Goal: Contribute content: Add original content to the website for others to see

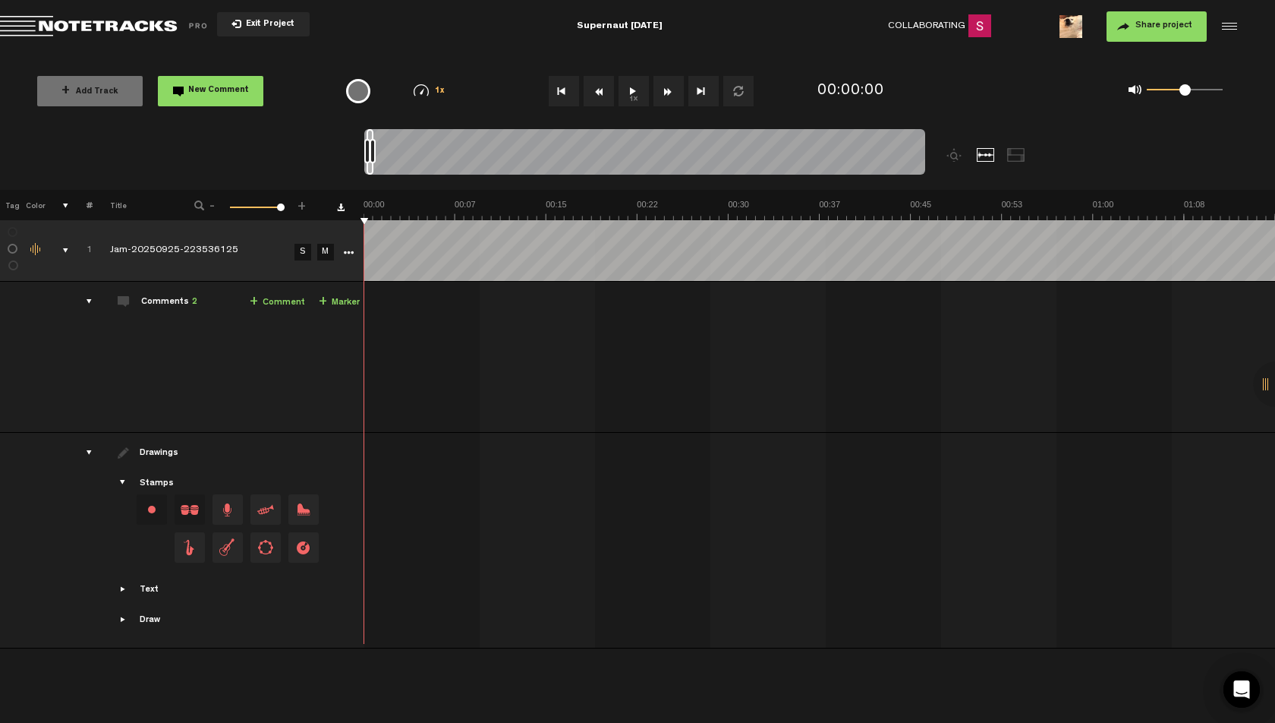
click at [1187, 90] on span at bounding box center [1185, 89] width 11 height 11
drag, startPoint x: 374, startPoint y: 150, endPoint x: 587, endPoint y: 157, distance: 213.4
click at [587, 157] on div at bounding box center [586, 151] width 6 height 24
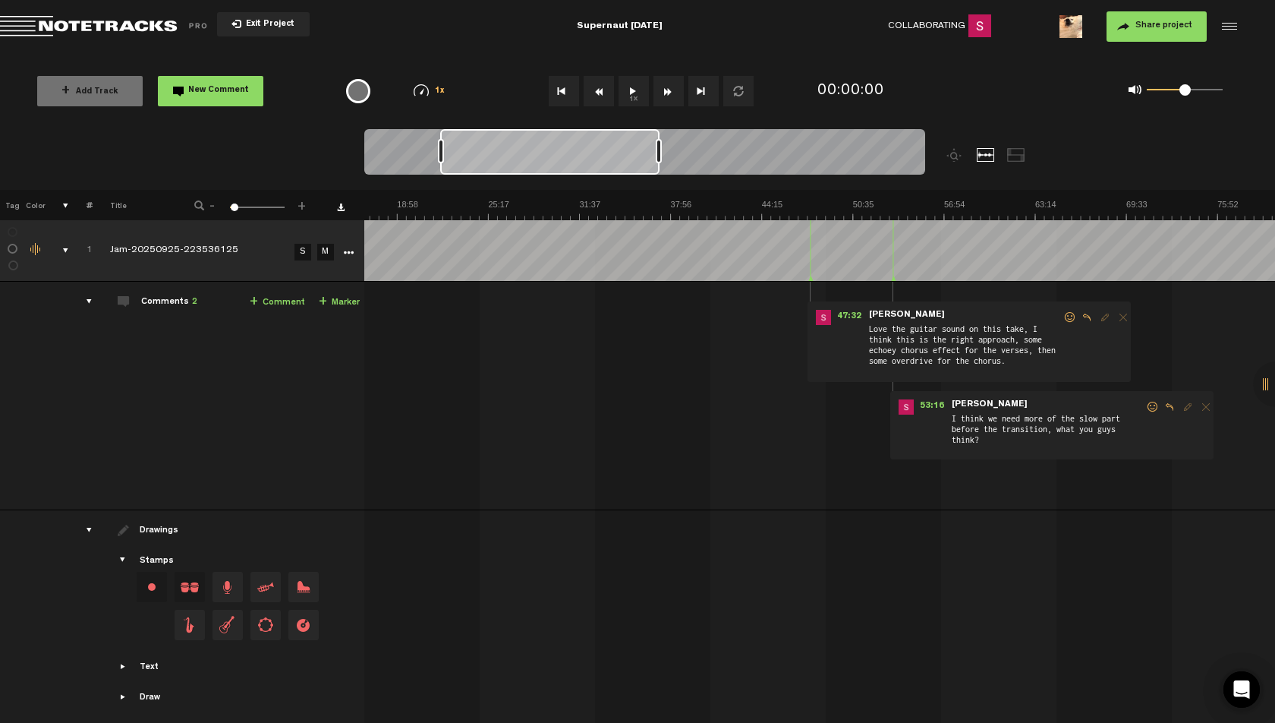
scroll to position [0, 244]
drag, startPoint x: 578, startPoint y: 157, endPoint x: 654, endPoint y: 160, distance: 75.2
click at [654, 160] on div at bounding box center [551, 152] width 219 height 46
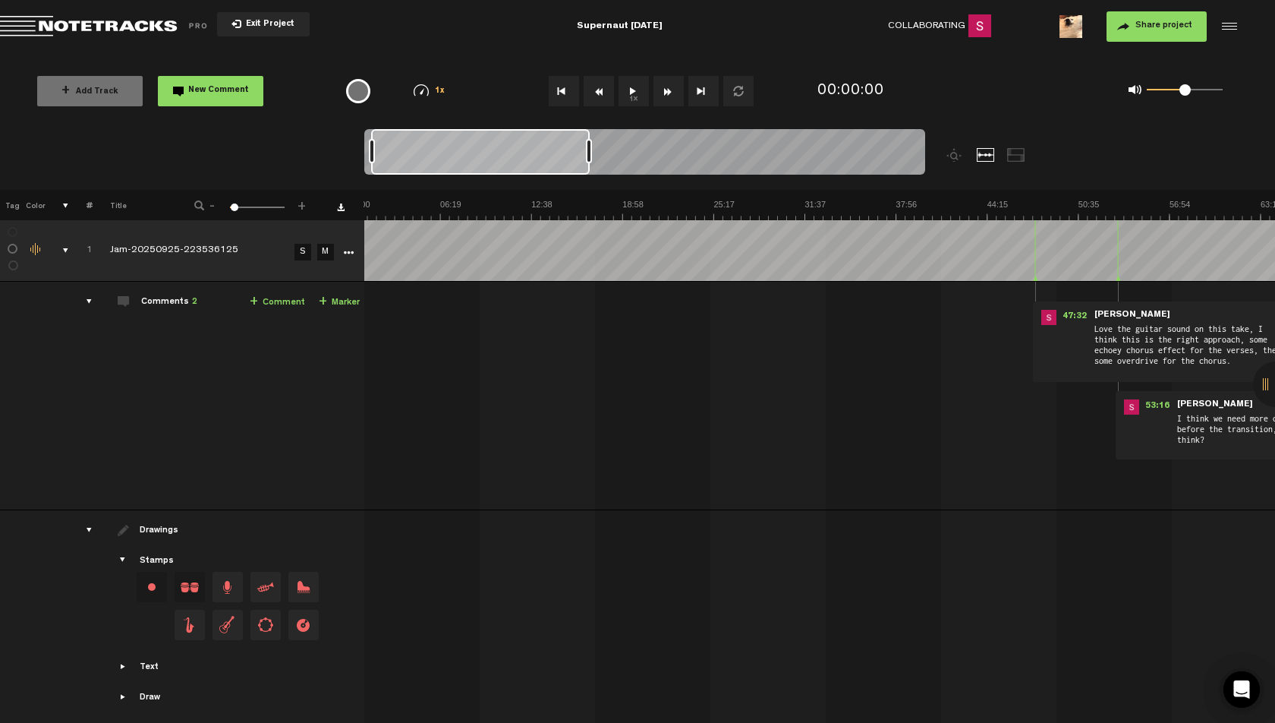
scroll to position [0, 0]
drag, startPoint x: 542, startPoint y: 161, endPoint x: 462, endPoint y: 161, distance: 79.7
click at [459, 162] on div at bounding box center [480, 152] width 219 height 46
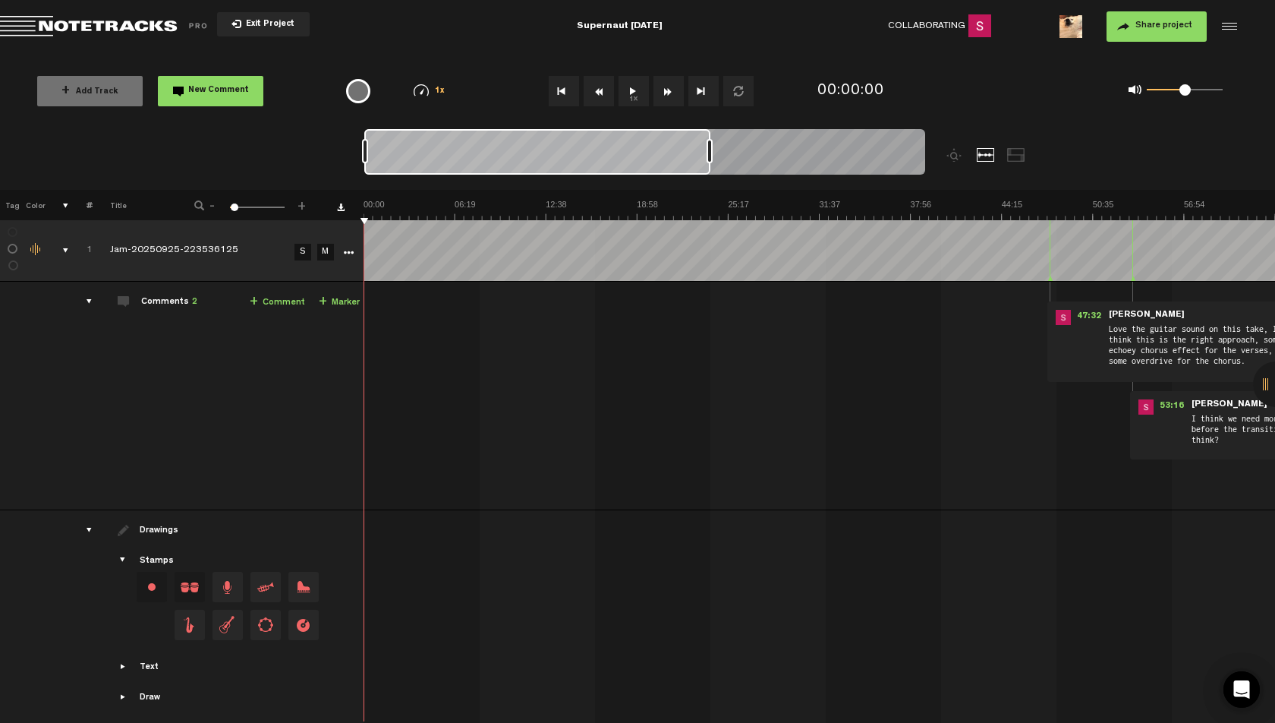
drag, startPoint x: 581, startPoint y: 151, endPoint x: 709, endPoint y: 150, distance: 128.3
click at [709, 150] on div at bounding box center [710, 151] width 6 height 24
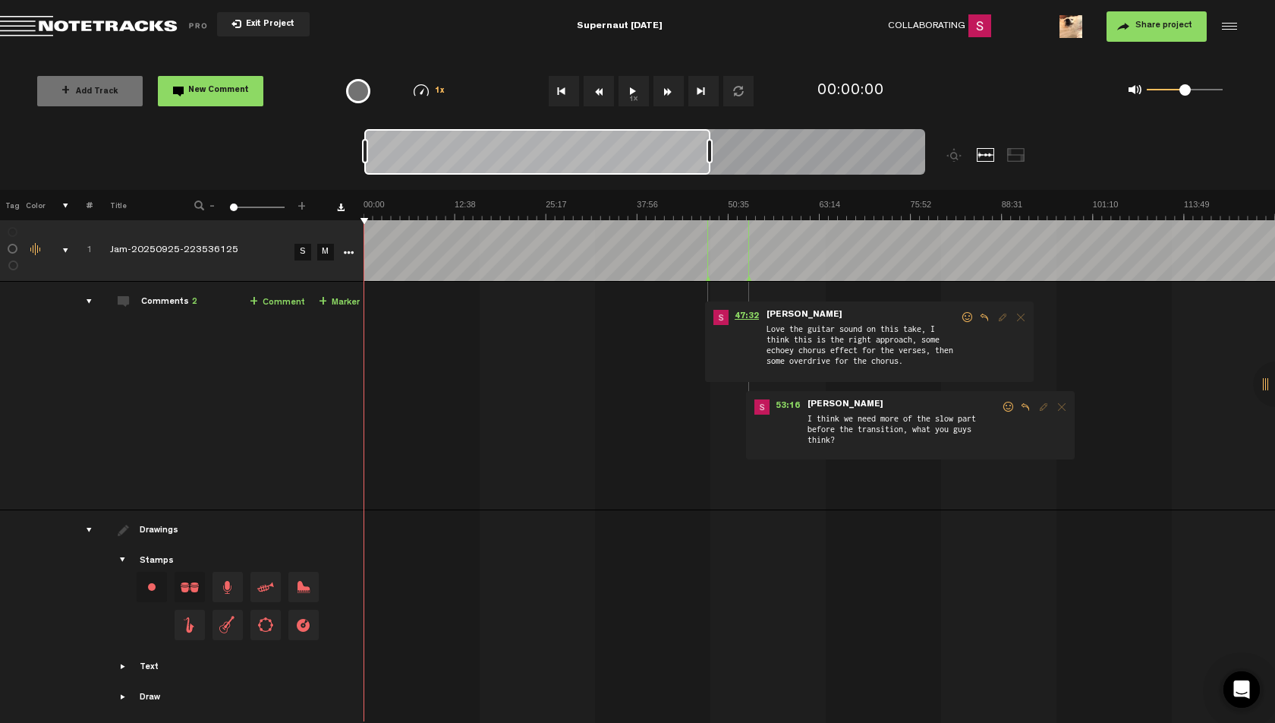
click at [739, 313] on span "47:32" at bounding box center [747, 317] width 36 height 15
click at [634, 90] on button "1x" at bounding box center [634, 91] width 30 height 30
drag, startPoint x: 1181, startPoint y: 91, endPoint x: 1178, endPoint y: 111, distance: 20.0
click at [1178, 111] on div "0 1 0.39" at bounding box center [1107, 91] width 289 height 44
click at [709, 203] on img at bounding box center [820, 209] width 912 height 21
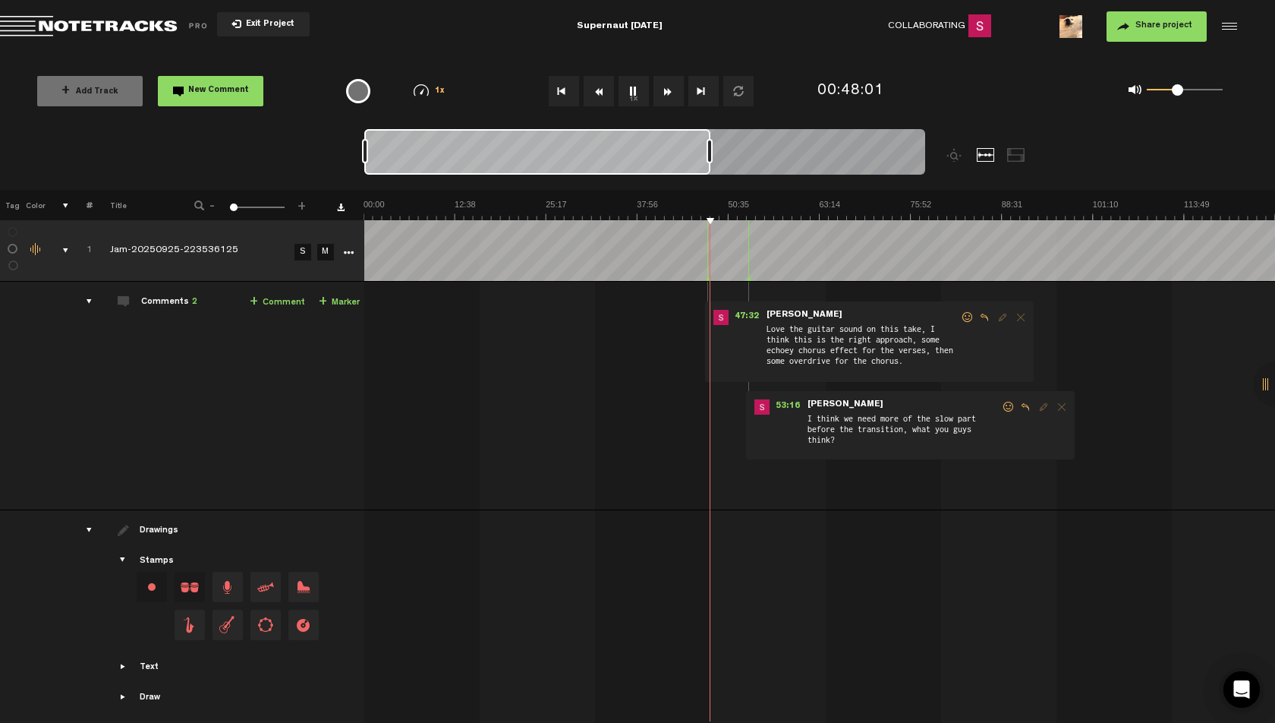
click at [275, 306] on link "+ Comment" at bounding box center [277, 302] width 55 height 17
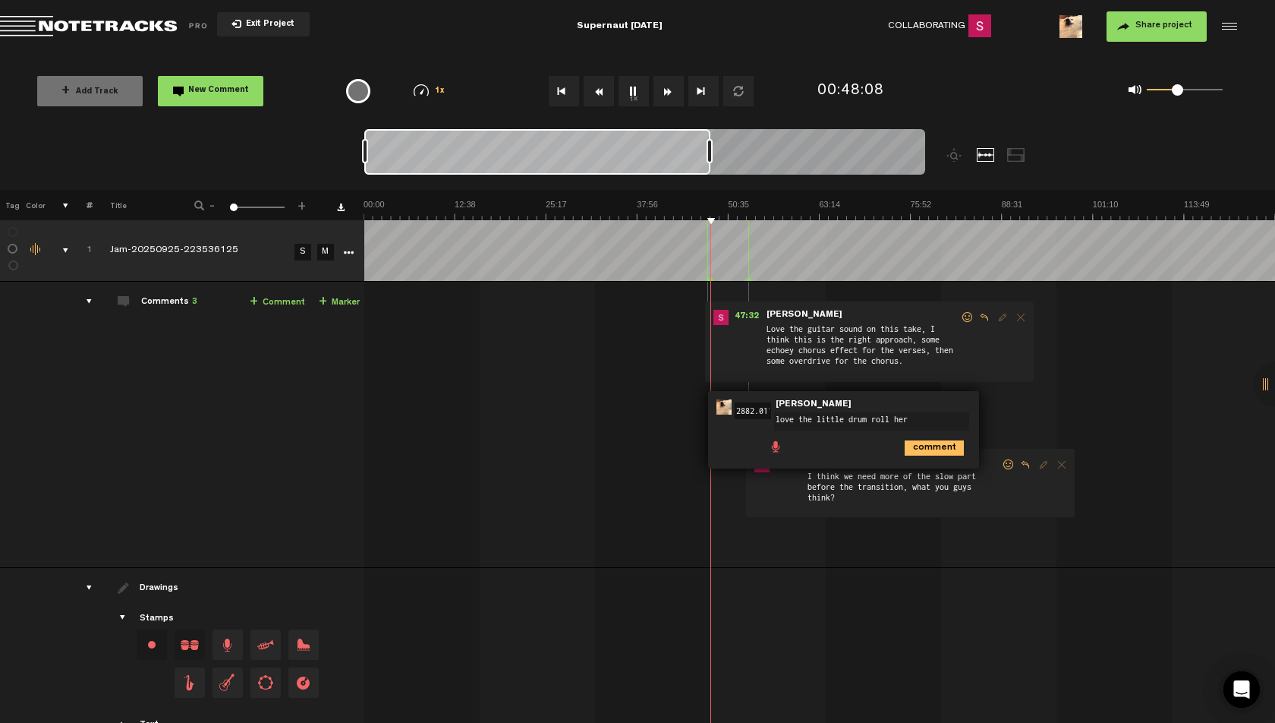
type textarea "love the little drum roll here"
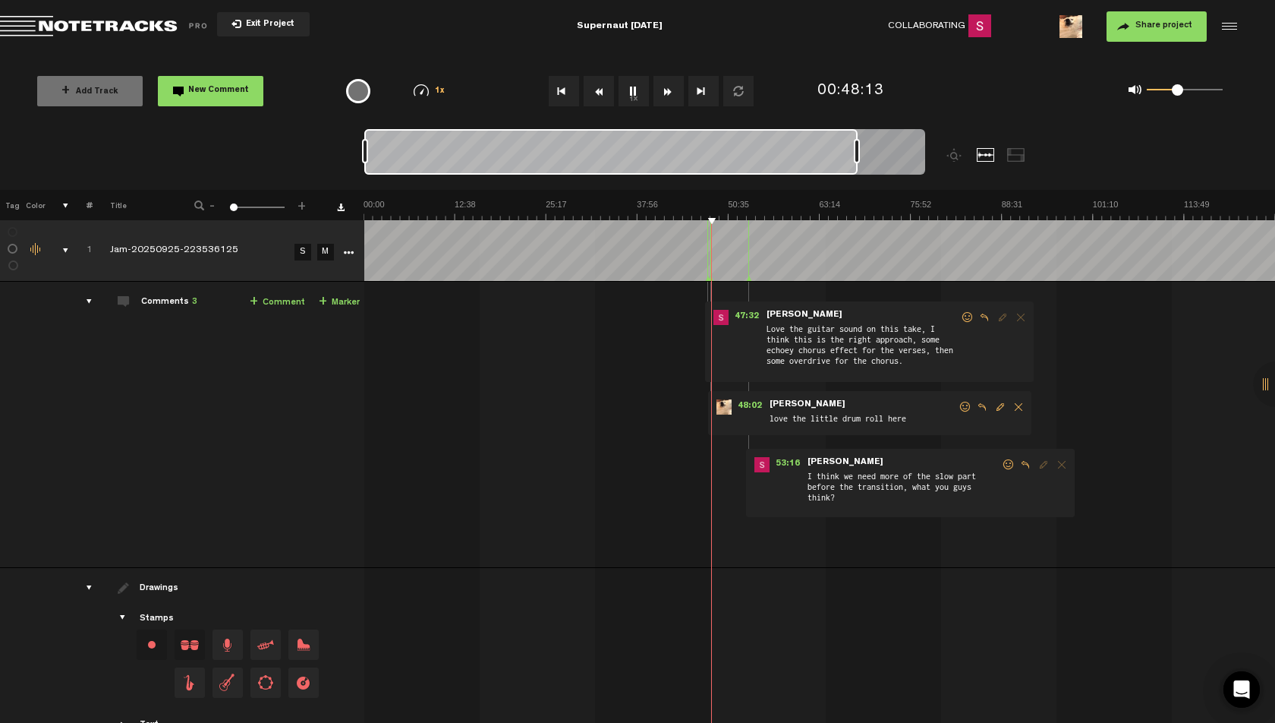
drag, startPoint x: 710, startPoint y: 149, endPoint x: 866, endPoint y: 146, distance: 156.4
click at [860, 146] on div at bounding box center [857, 151] width 6 height 24
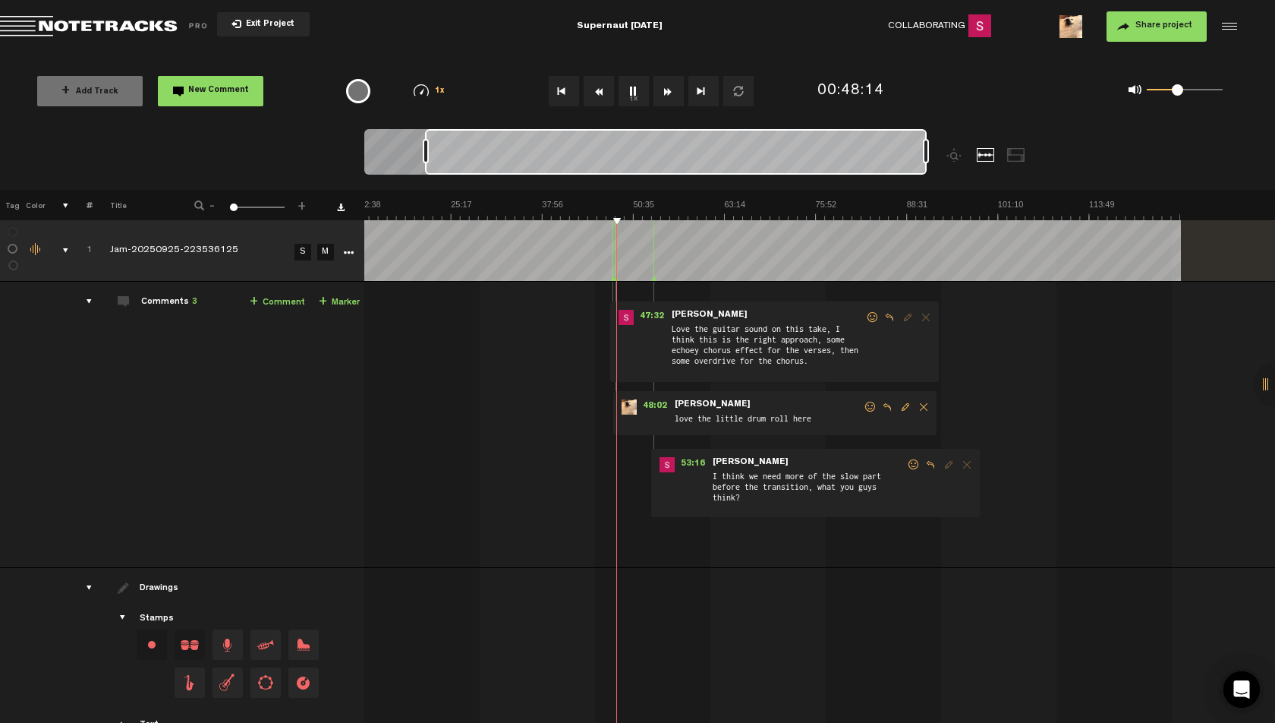
drag, startPoint x: 657, startPoint y: 137, endPoint x: 756, endPoint y: 143, distance: 98.9
click at [756, 143] on div at bounding box center [676, 152] width 502 height 46
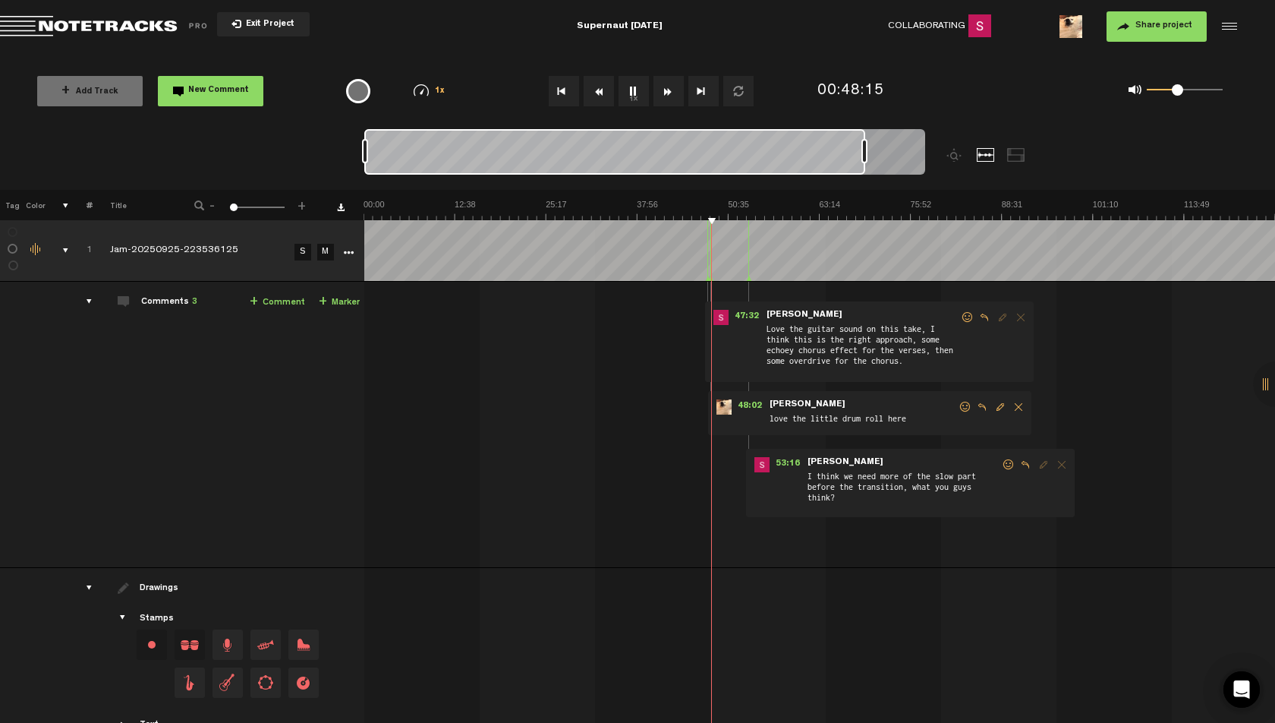
drag, startPoint x: 647, startPoint y: 150, endPoint x: 398, endPoint y: 147, distance: 249.0
click at [398, 147] on div at bounding box center [614, 152] width 501 height 46
click at [367, 207] on img at bounding box center [820, 209] width 912 height 21
click at [368, 204] on img at bounding box center [820, 209] width 912 height 21
click at [374, 203] on img at bounding box center [820, 209] width 912 height 21
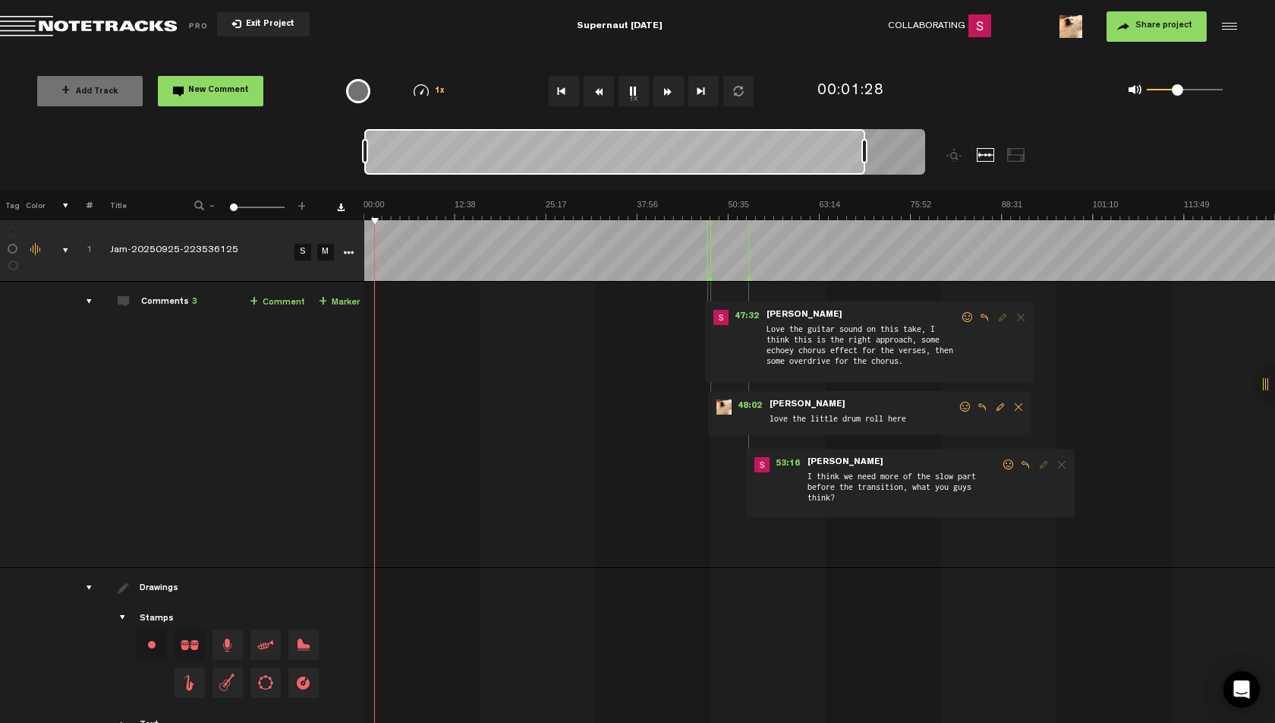
click at [388, 201] on img at bounding box center [820, 209] width 912 height 21
click at [396, 203] on img at bounding box center [820, 209] width 912 height 21
drag, startPoint x: 414, startPoint y: 205, endPoint x: 424, endPoint y: 205, distance: 9.1
click at [414, 205] on img at bounding box center [820, 209] width 912 height 21
click at [437, 205] on img at bounding box center [820, 209] width 912 height 21
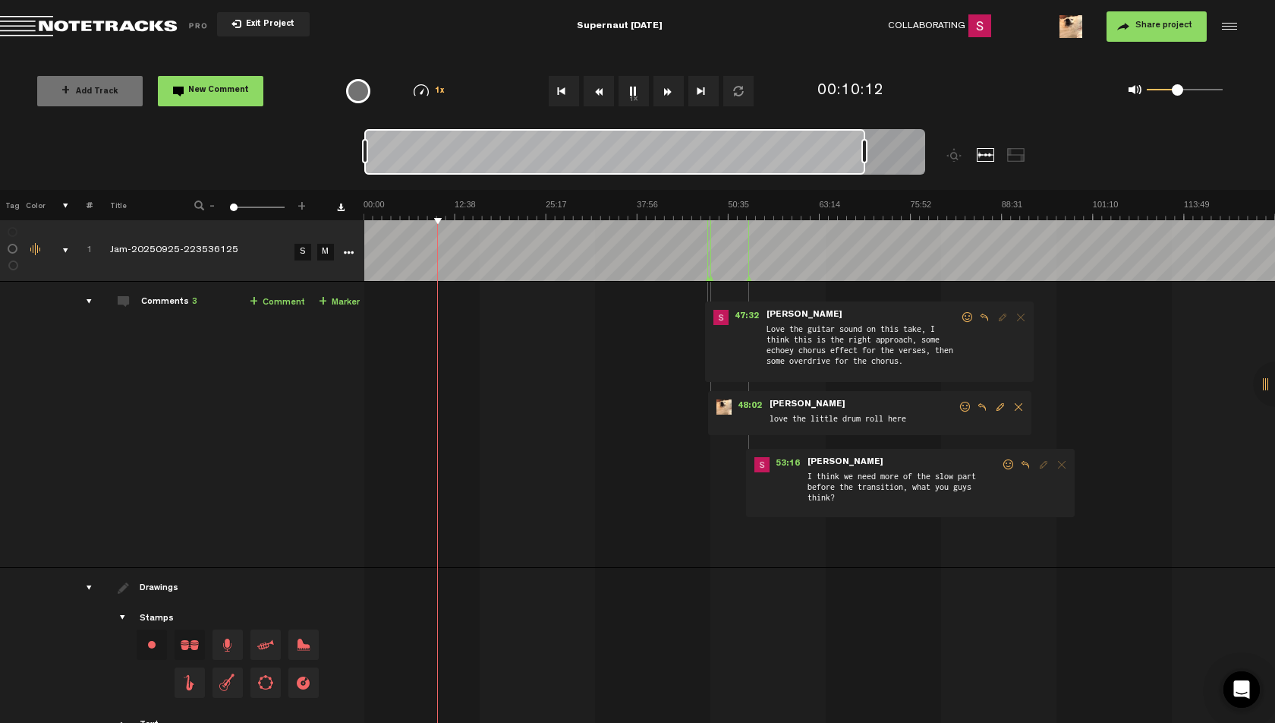
click at [465, 205] on img at bounding box center [820, 209] width 912 height 21
click at [473, 204] on img at bounding box center [820, 209] width 912 height 21
click at [462, 204] on img at bounding box center [820, 209] width 912 height 21
click at [455, 202] on img at bounding box center [820, 209] width 912 height 21
click at [451, 200] on img at bounding box center [820, 209] width 912 height 21
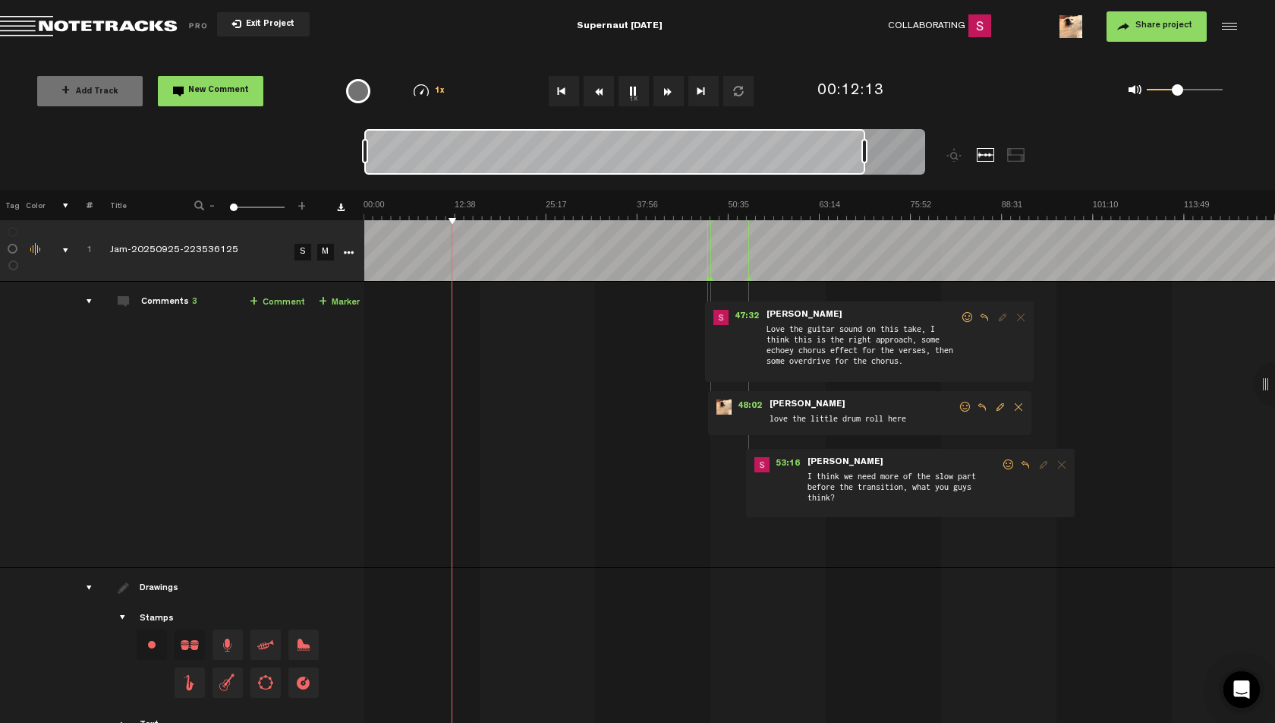
click at [456, 201] on img at bounding box center [820, 209] width 912 height 21
click at [451, 205] on img at bounding box center [820, 209] width 912 height 21
click at [1183, 93] on span at bounding box center [1182, 89] width 11 height 11
drag, startPoint x: 1181, startPoint y: 92, endPoint x: 1232, endPoint y: 94, distance: 50.9
click at [1232, 94] on div "0 1 1" at bounding box center [1176, 90] width 125 height 21
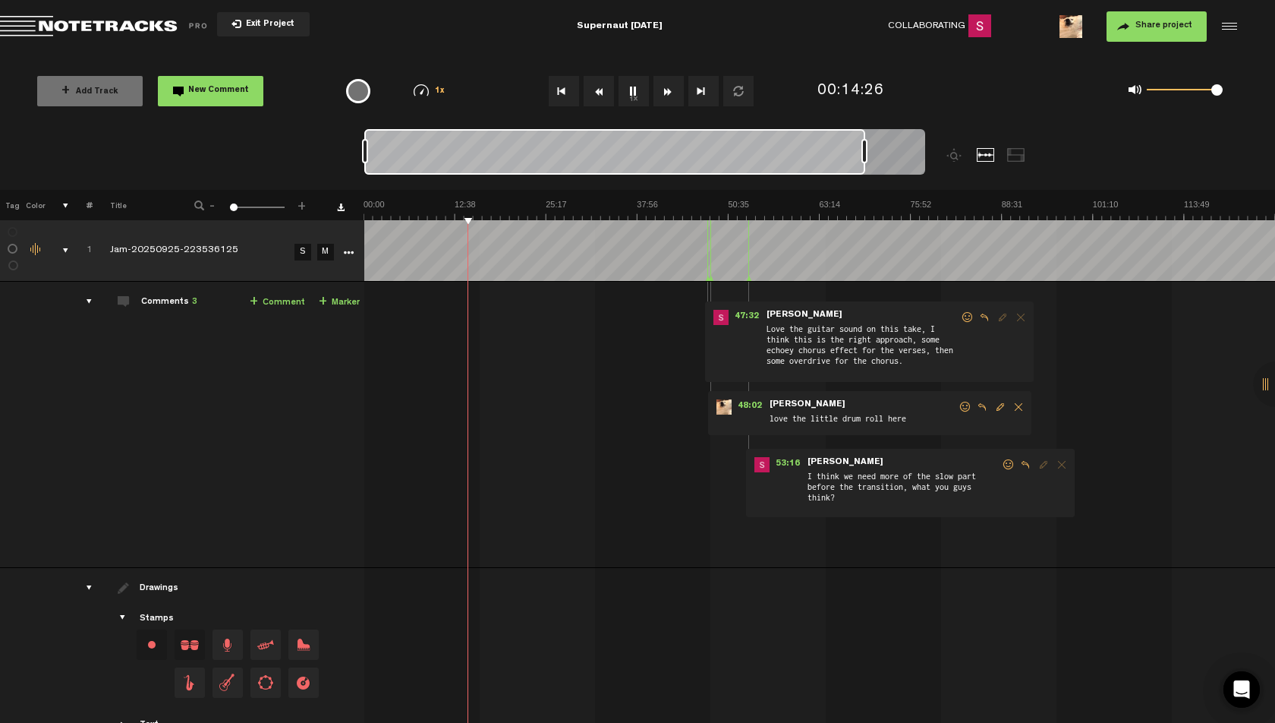
click at [808, 35] on md-toolbar "Exit Project Supernaut 9/25/25 Collaborating 1 Share project Save project" at bounding box center [637, 26] width 1275 height 53
drag, startPoint x: 1221, startPoint y: 90, endPoint x: 1258, endPoint y: 96, distance: 37.6
click at [1258, 96] on div "+ Add Track New Comment 1x 0.25x 0.5x 0.75x 1x 1.25x 1.5x 1.75x 2x All emojis 😀…" at bounding box center [637, 91] width 1275 height 76
click at [878, 55] on div "+ Add Track New Comment 1x 0.25x 0.5x 0.75x 1x 1.25x 1.5x 1.75x 2x All emojis 😀…" at bounding box center [637, 91] width 1275 height 76
drag, startPoint x: 1199, startPoint y: 90, endPoint x: 1184, endPoint y: 97, distance: 16.3
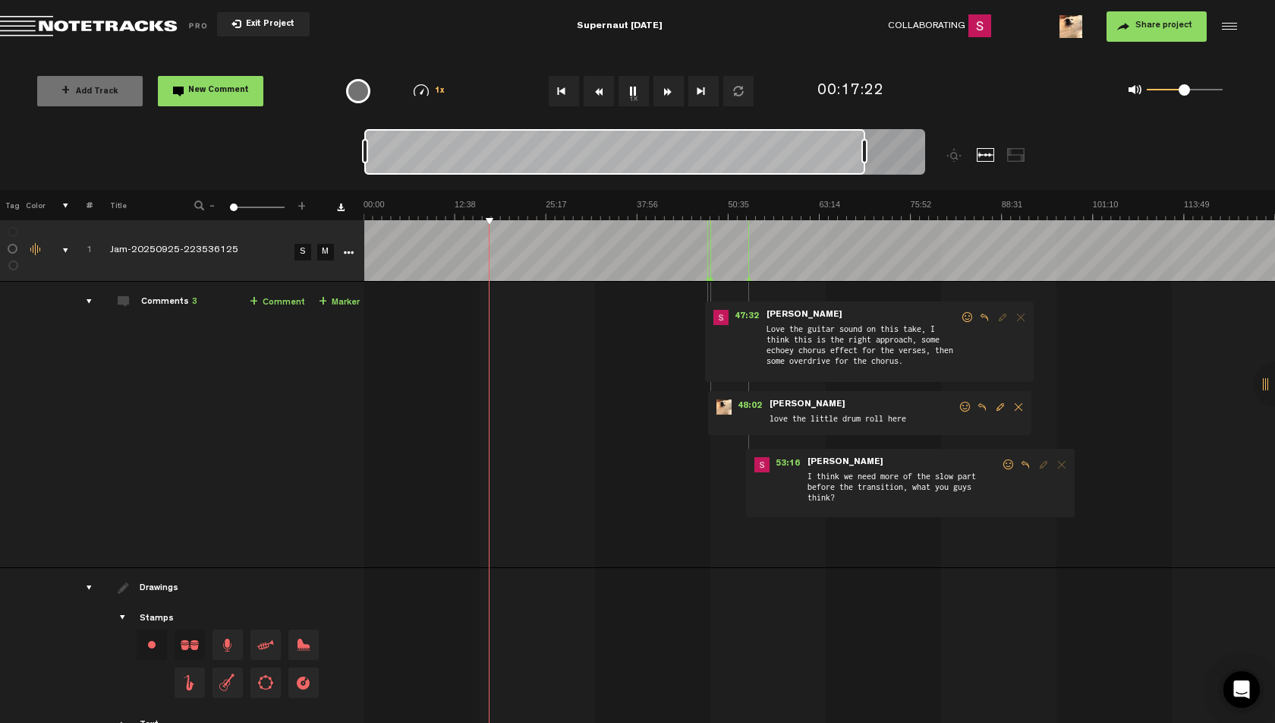
click at [1184, 92] on div "0 1 0.49" at bounding box center [1185, 90] width 76 height 3
click at [1174, 113] on div "+ Add Track New Comment 1x 0.25x 0.5x 0.75x 1x 1.25x 1.5x 1.75x 2x All emojis 😀…" at bounding box center [637, 91] width 1275 height 76
drag, startPoint x: 1188, startPoint y: 90, endPoint x: 1196, endPoint y: 92, distance: 7.7
click at [1196, 92] on span at bounding box center [1194, 89] width 11 height 11
click at [503, 206] on img at bounding box center [820, 209] width 912 height 21
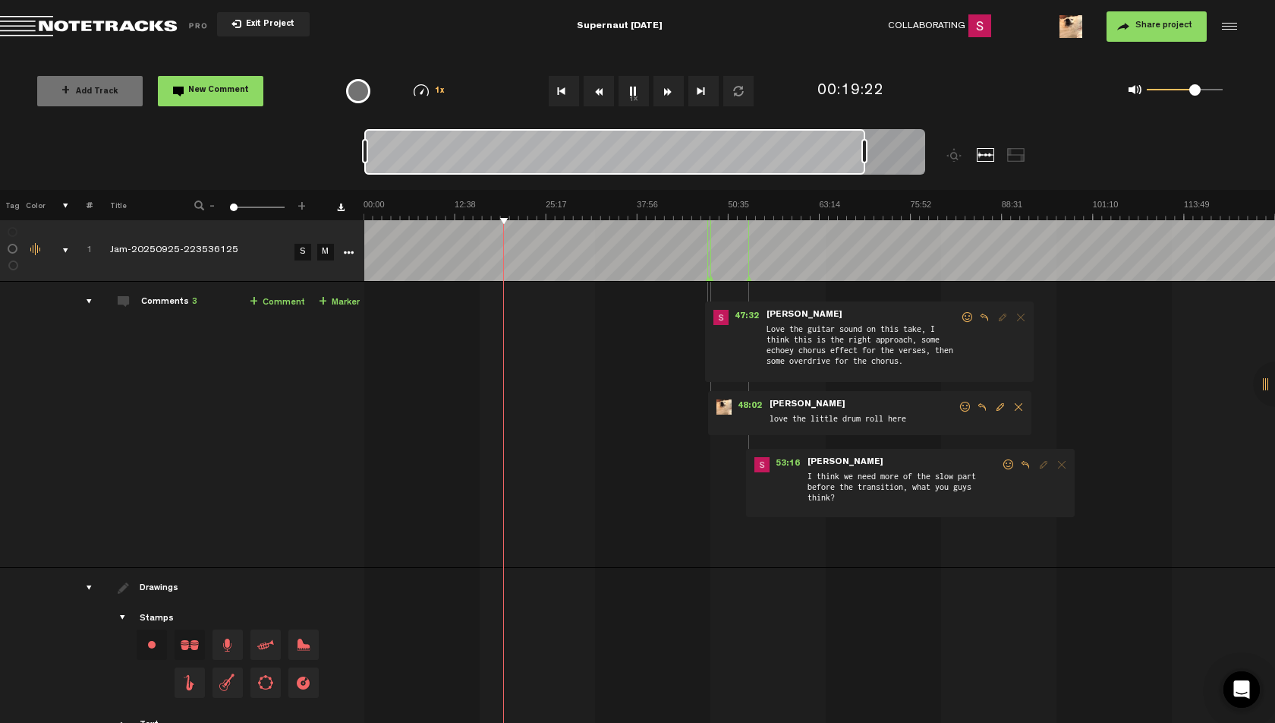
click at [474, 204] on img at bounding box center [820, 209] width 912 height 21
click at [443, 203] on img at bounding box center [820, 209] width 912 height 21
click at [459, 202] on img at bounding box center [820, 209] width 912 height 21
click at [474, 203] on img at bounding box center [820, 209] width 912 height 21
click at [631, 90] on button "1x" at bounding box center [634, 91] width 30 height 30
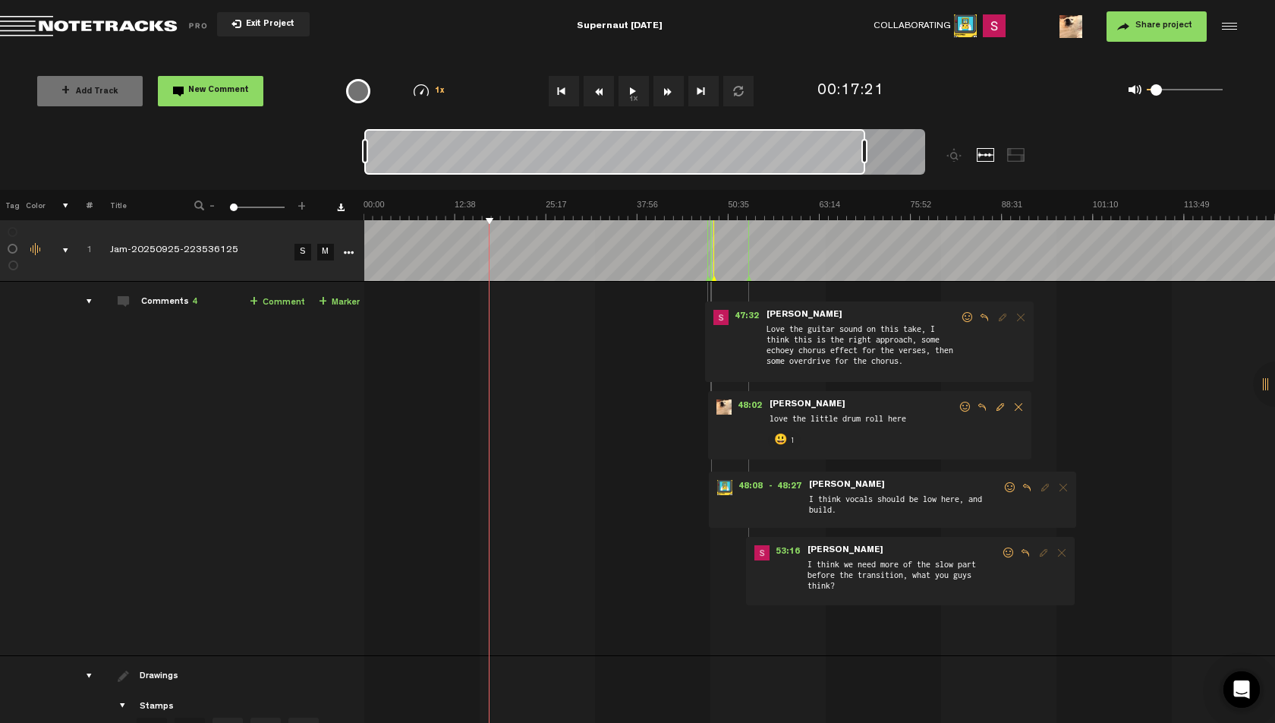
drag, startPoint x: 1184, startPoint y: 91, endPoint x: 1157, endPoint y: 94, distance: 26.7
click at [1157, 92] on div "0 1 0.06" at bounding box center [1185, 90] width 76 height 3
click at [647, 90] on button "1x" at bounding box center [634, 91] width 30 height 30
click at [798, 33] on md-toolbar "Exit Project Supernaut 9/25/25 Collaborating 2 Share project Save project" at bounding box center [637, 26] width 1275 height 53
drag, startPoint x: 1155, startPoint y: 91, endPoint x: 1221, endPoint y: 92, distance: 66.8
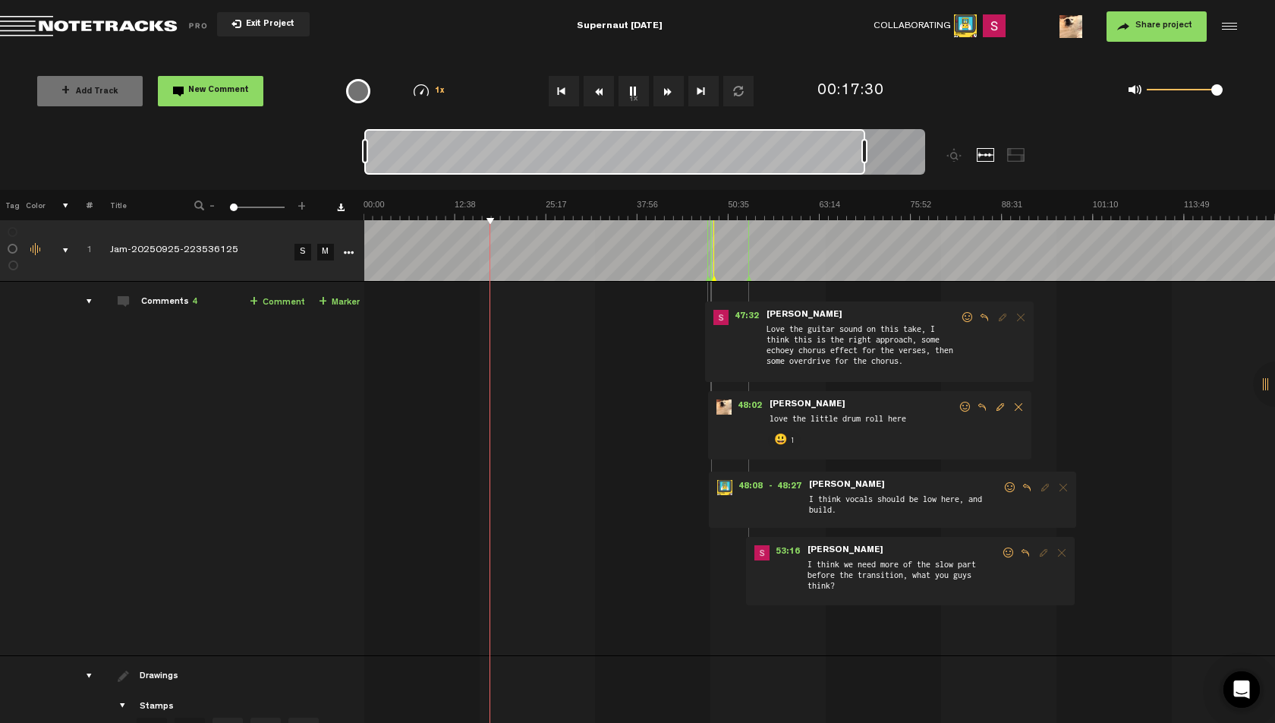
click at [1221, 92] on span at bounding box center [1217, 89] width 11 height 11
click at [759, 35] on md-toolbar "Exit Project Supernaut 9/25/25 Collaborating 2 Share project Save project" at bounding box center [637, 26] width 1275 height 53
click at [624, 97] on button "1x" at bounding box center [634, 91] width 30 height 30
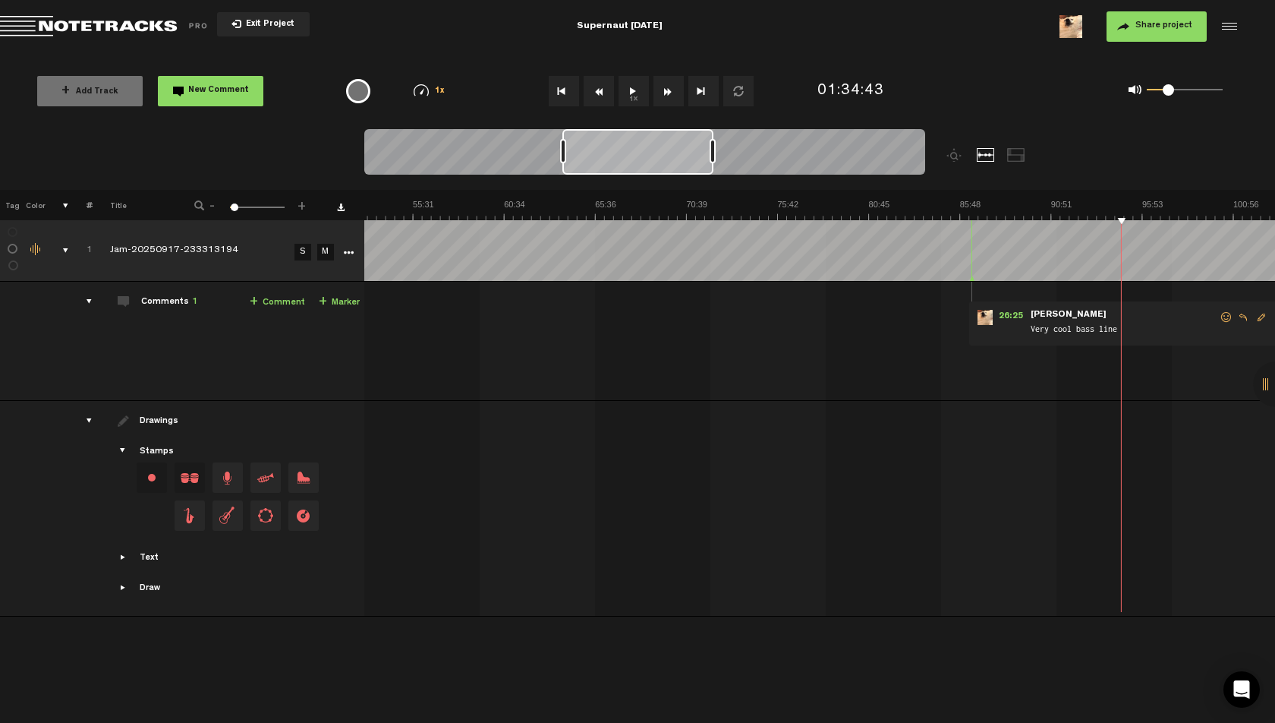
scroll to position [0, 953]
click at [836, 36] on div "Share project Save project" at bounding box center [1032, 26] width 413 height 30
